Goal: Information Seeking & Learning: Learn about a topic

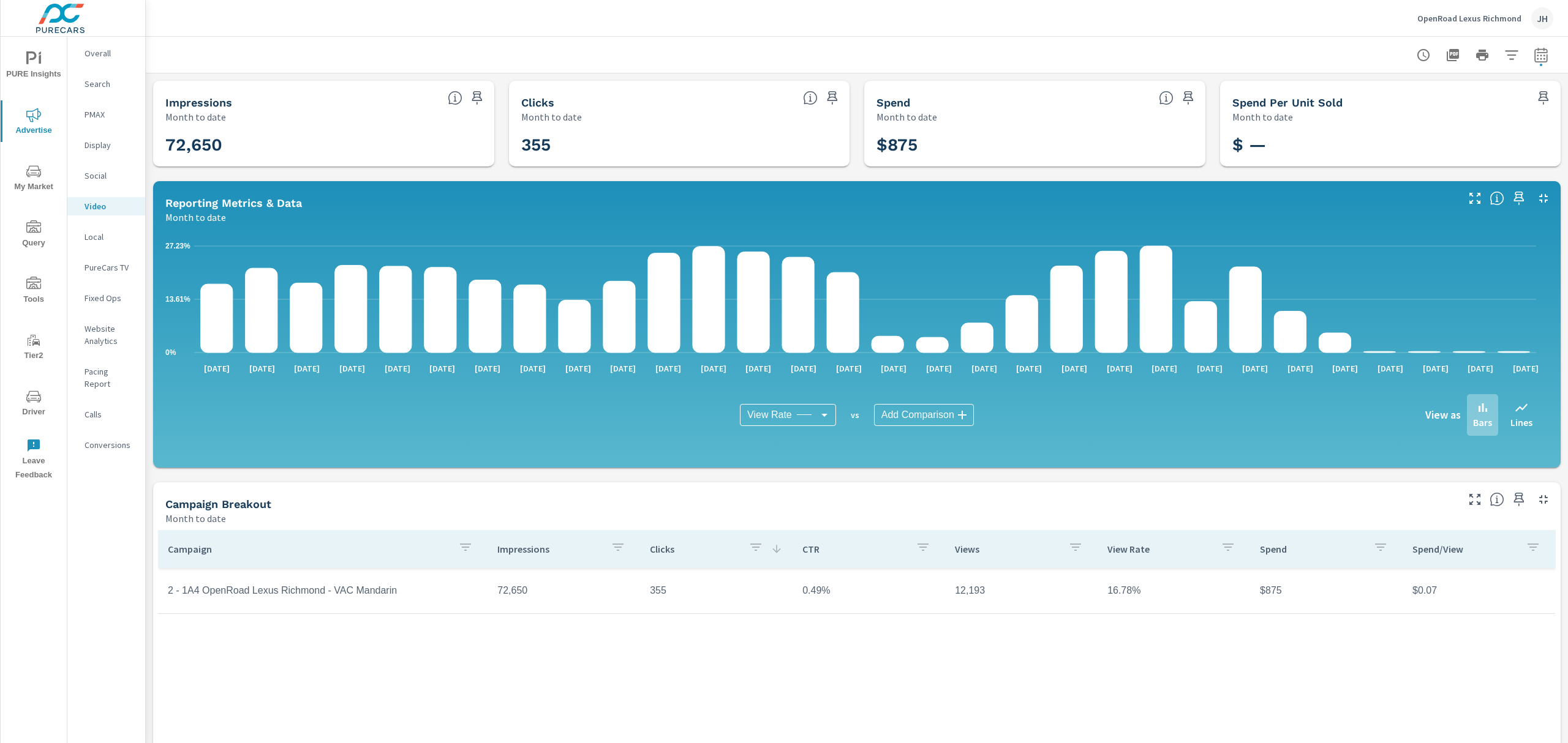
click at [1046, 129] on div "$875" at bounding box center [1034, 145] width 331 height 33
click at [1159, 100] on icon at bounding box center [1167, 98] width 15 height 15
click at [1160, 97] on icon at bounding box center [1167, 98] width 15 height 15
click at [34, 289] on icon "nav menu" at bounding box center [34, 284] width 15 height 15
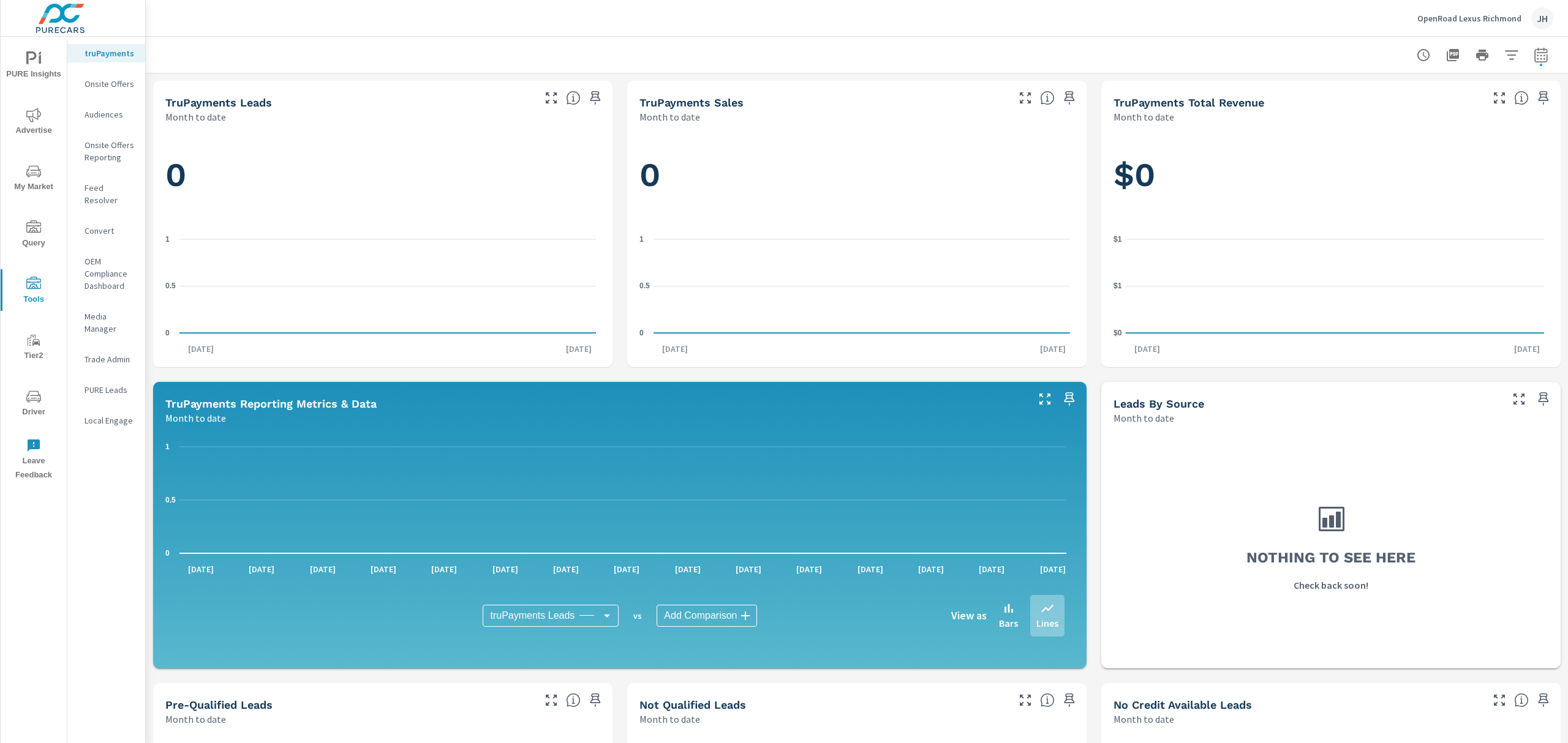
click at [30, 353] on span "Tier2" at bounding box center [34, 348] width 59 height 30
click at [42, 172] on span "My Market" at bounding box center [34, 179] width 59 height 30
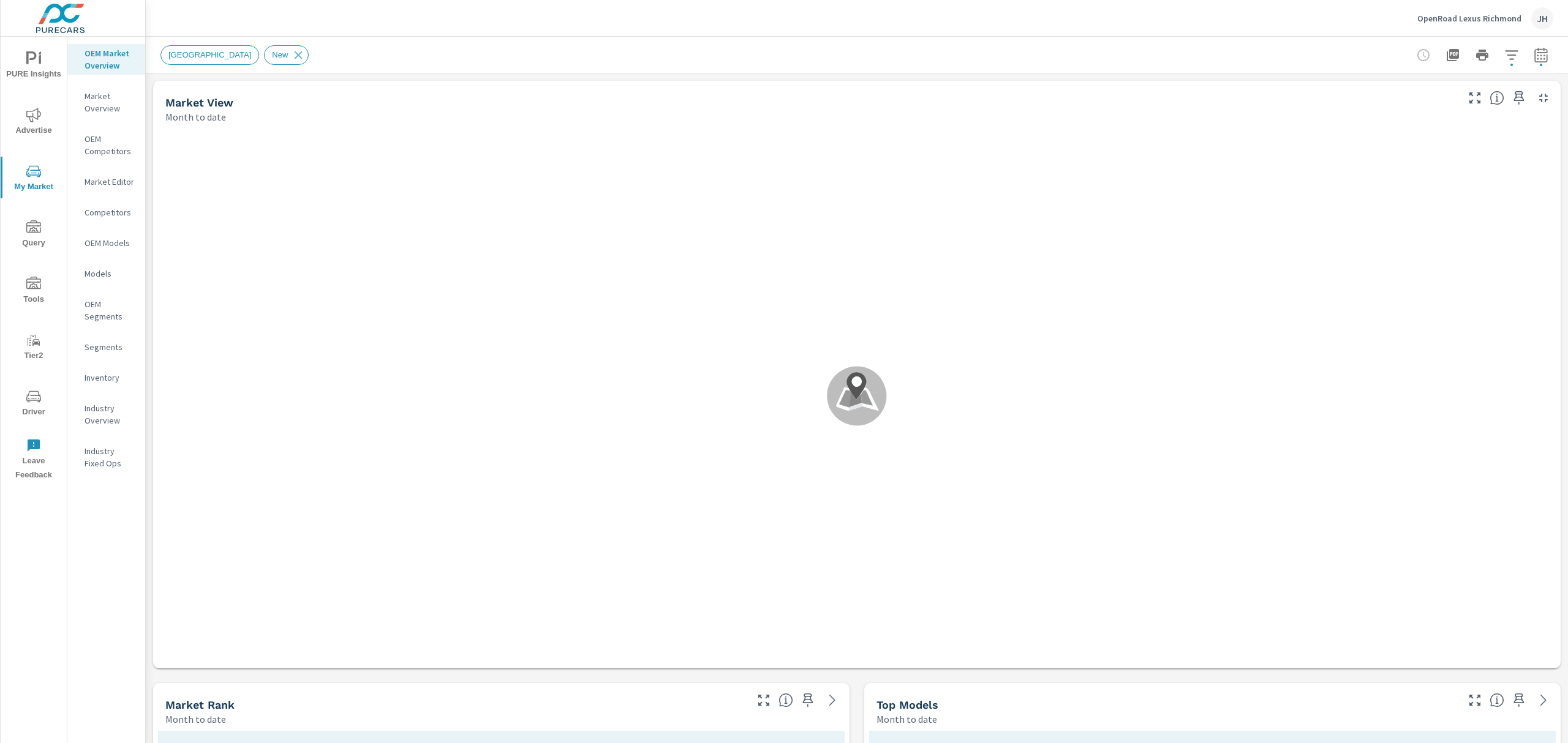
click at [32, 114] on icon "nav menu" at bounding box center [34, 115] width 15 height 14
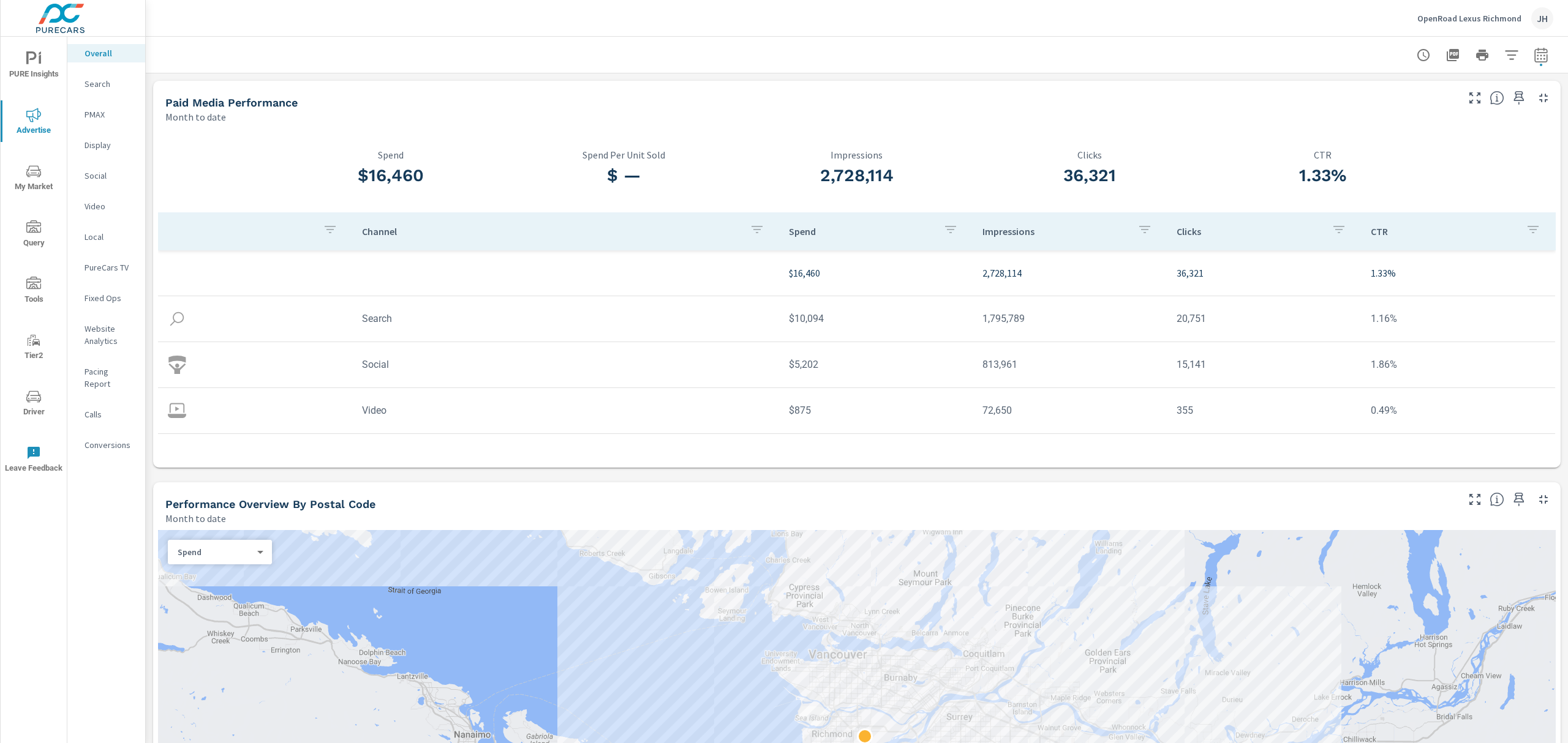
click at [34, 397] on icon "nav menu" at bounding box center [34, 397] width 15 height 15
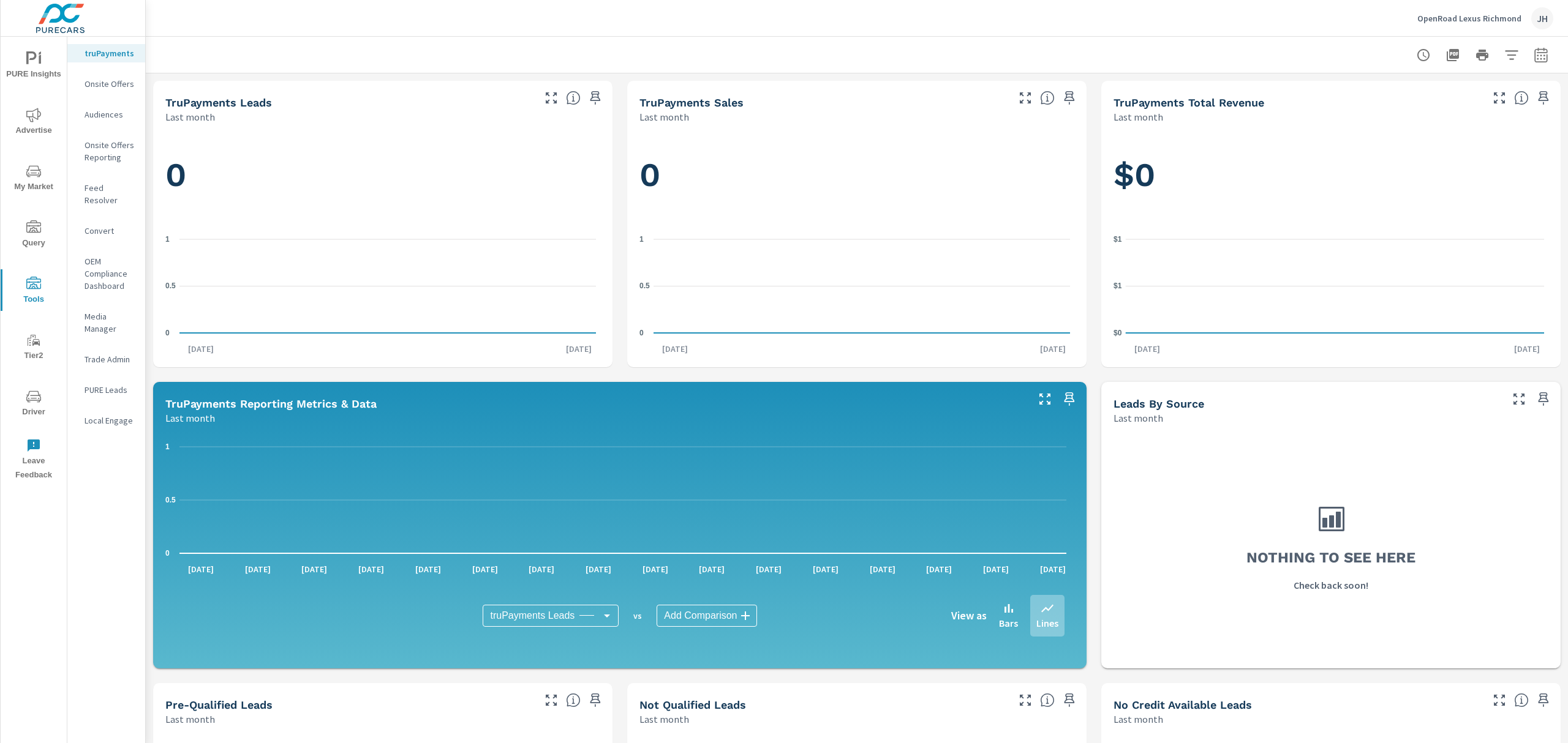
click at [34, 230] on icon "nav menu" at bounding box center [34, 226] width 15 height 12
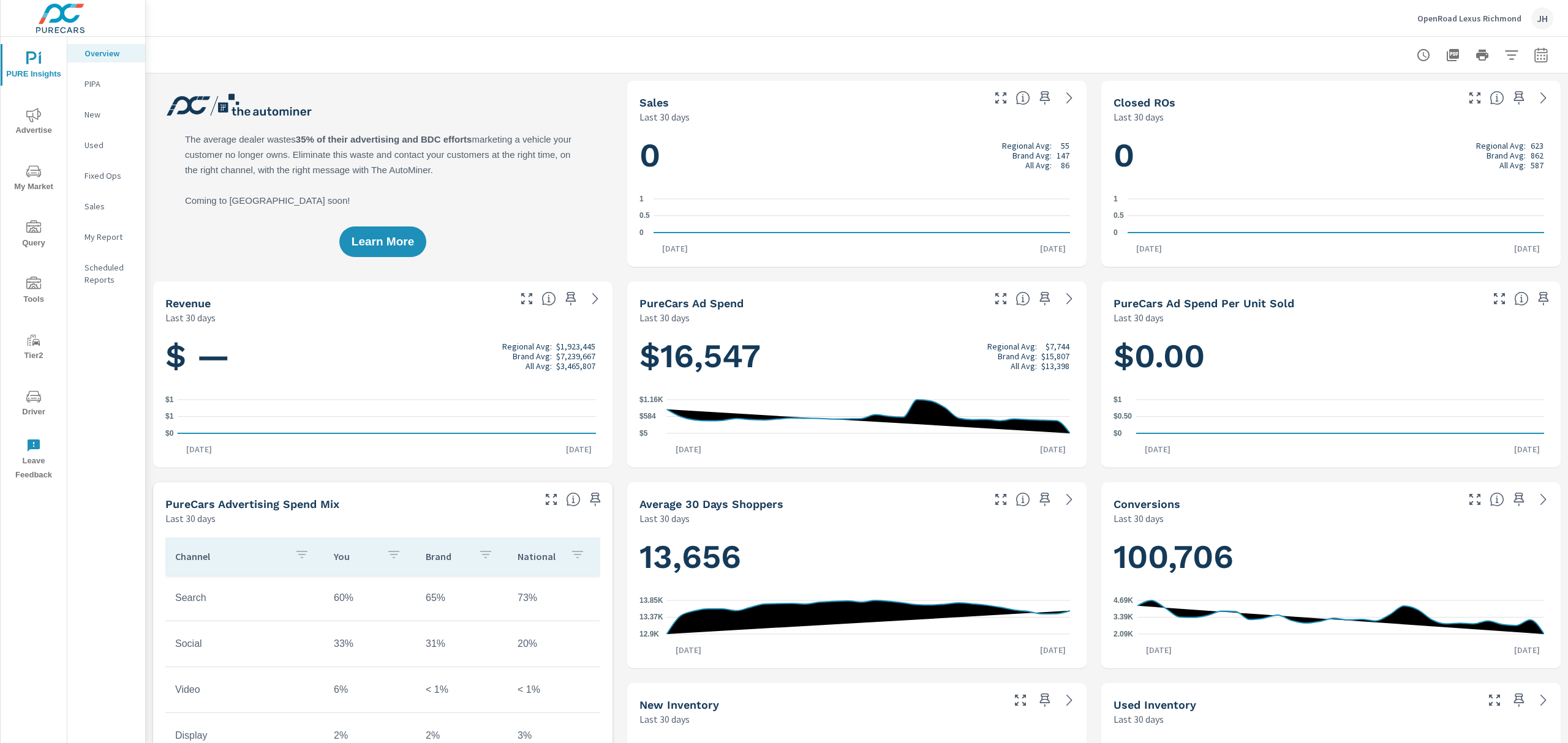
click at [31, 344] on icon "nav menu" at bounding box center [34, 341] width 15 height 15
click at [31, 223] on icon "nav menu" at bounding box center [34, 228] width 15 height 15
drag, startPoint x: 3, startPoint y: 1, endPoint x: 80, endPoint y: 459, distance: 464.4
click at [80, 459] on div "Overview PIPA New Used Fixed Ops Sales My Report Scheduled Reports" at bounding box center [106, 390] width 78 height 706
click at [37, 173] on icon "nav menu" at bounding box center [34, 172] width 15 height 15
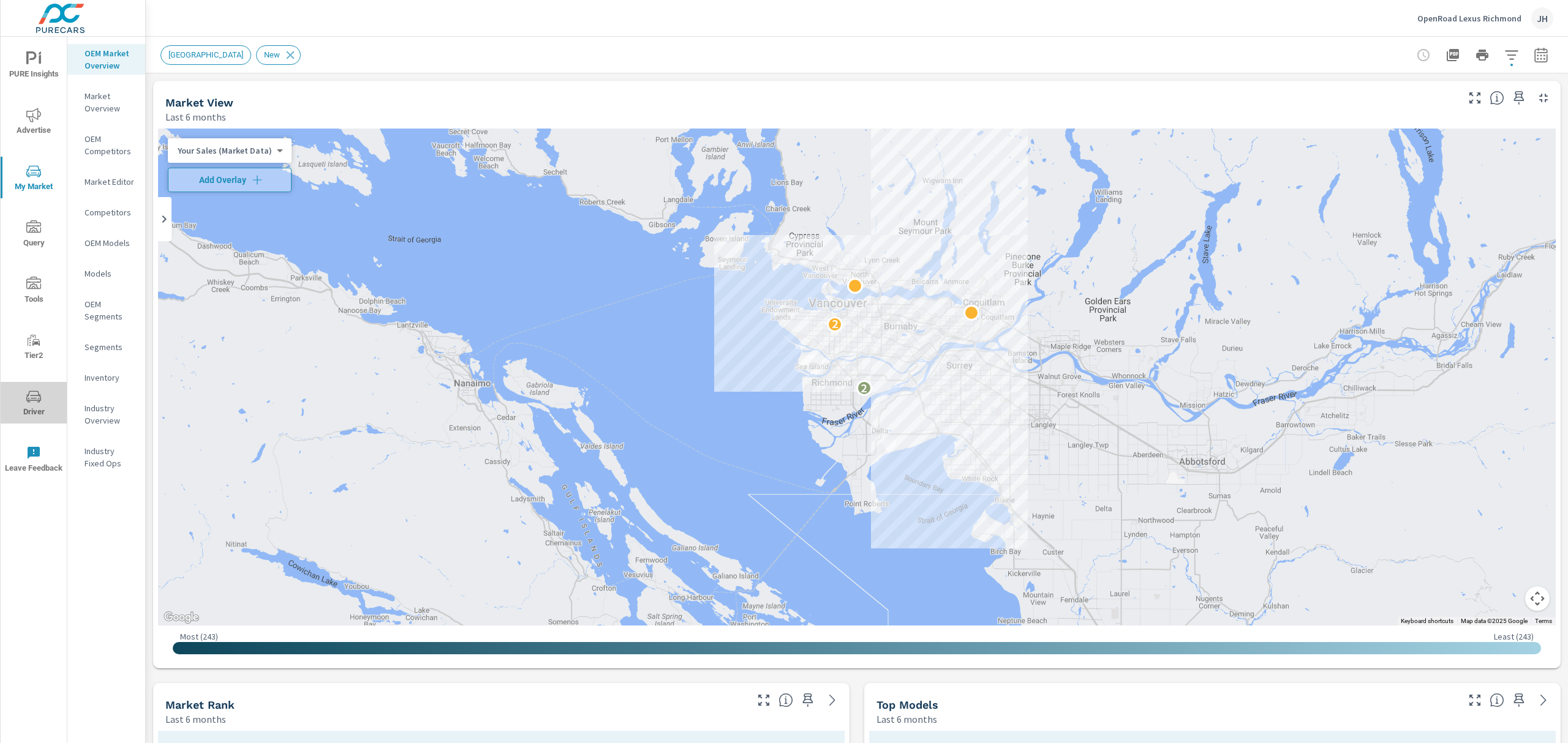
click at [37, 405] on span "Driver" at bounding box center [34, 404] width 59 height 30
